Goal: Transaction & Acquisition: Book appointment/travel/reservation

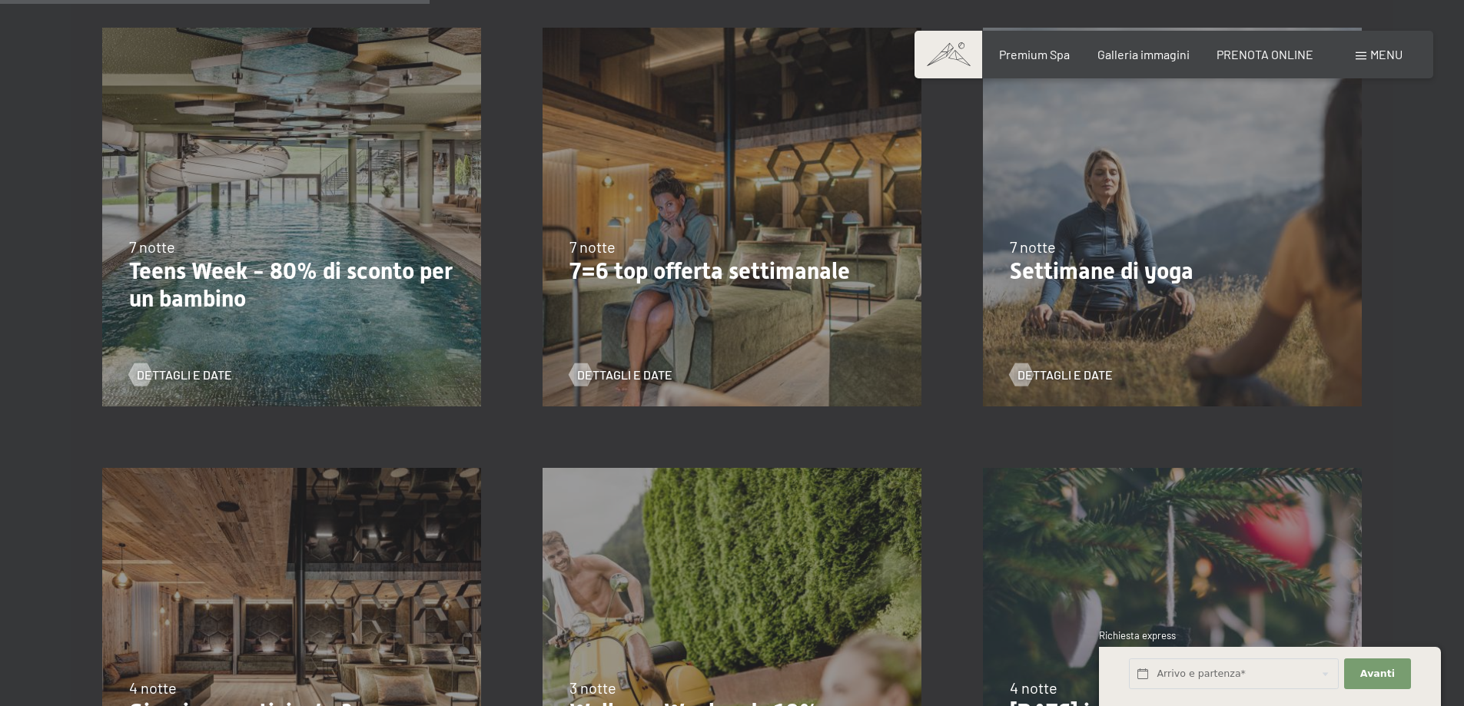
scroll to position [1076, 0]
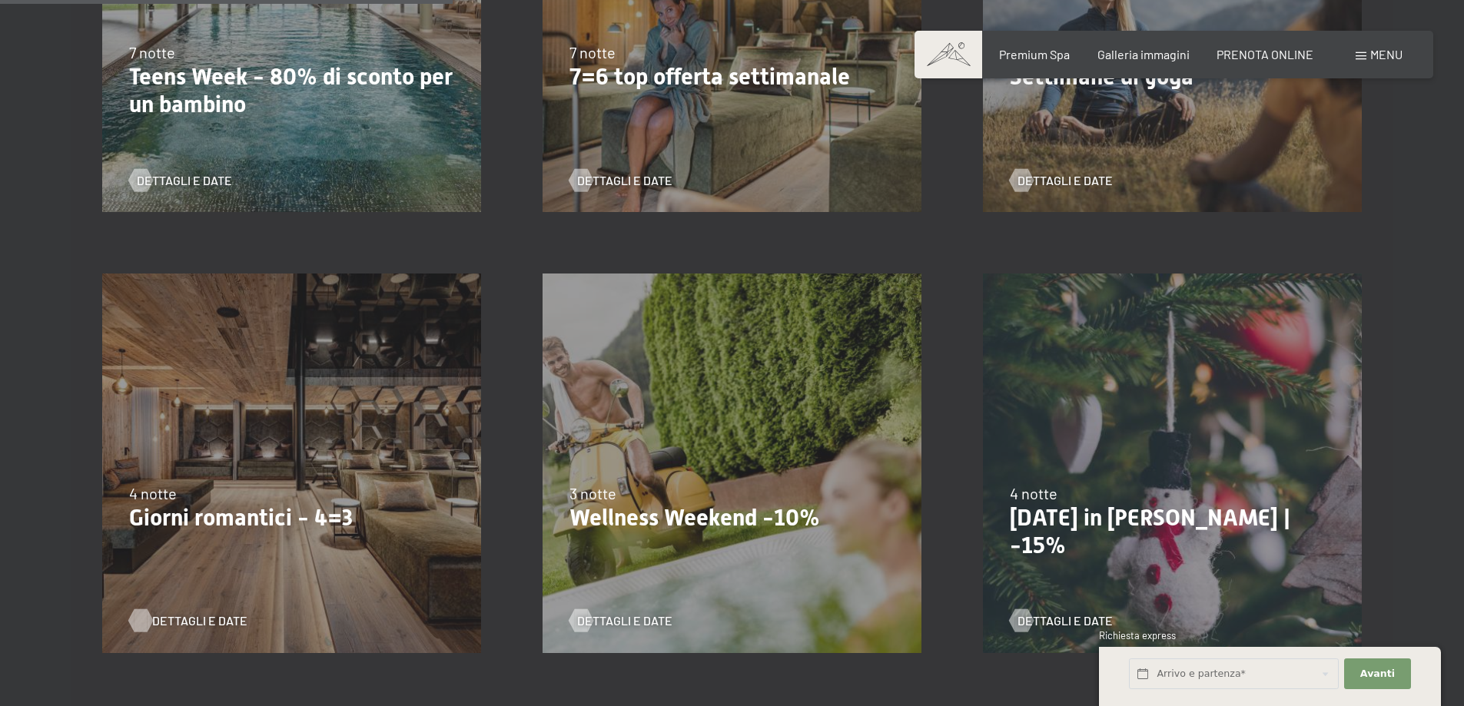
click at [201, 619] on span "Dettagli e Date" at bounding box center [199, 620] width 95 height 17
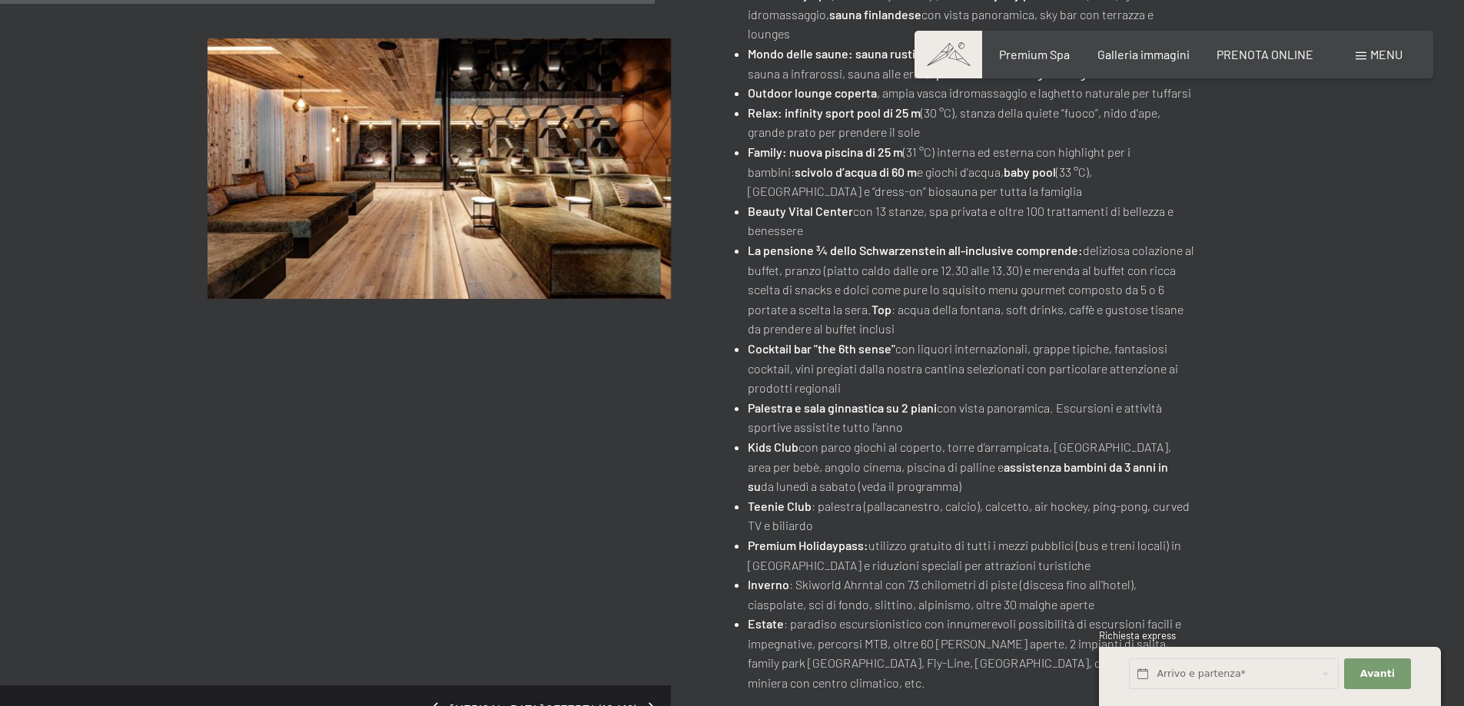
scroll to position [307, 0]
